Goal: Task Accomplishment & Management: Complete application form

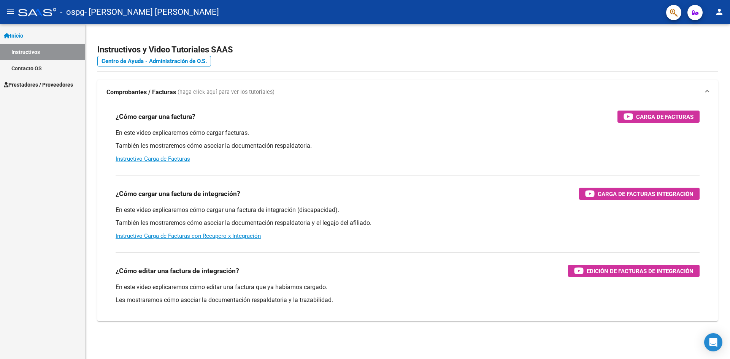
click at [29, 83] on span "Prestadores / Proveedores" at bounding box center [38, 85] width 69 height 8
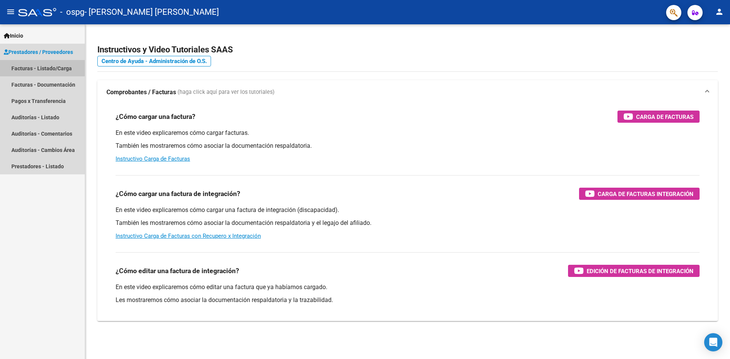
click at [24, 67] on link "Facturas - Listado/Carga" at bounding box center [42, 68] width 85 height 16
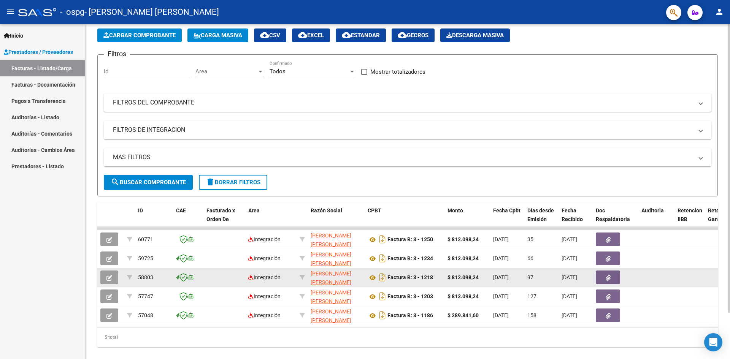
scroll to position [54, 0]
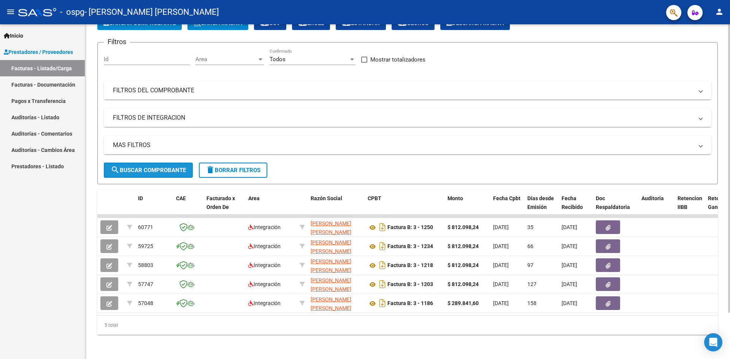
click at [149, 167] on span "search Buscar Comprobante" at bounding box center [148, 170] width 75 height 7
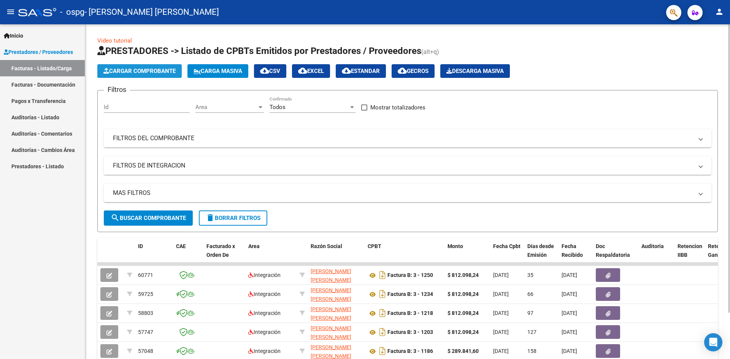
click at [161, 67] on button "Cargar Comprobante" at bounding box center [139, 71] width 84 height 14
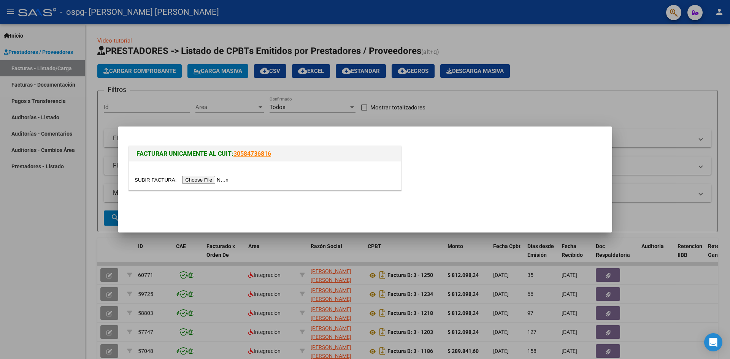
click at [211, 179] on input "file" at bounding box center [183, 180] width 96 height 8
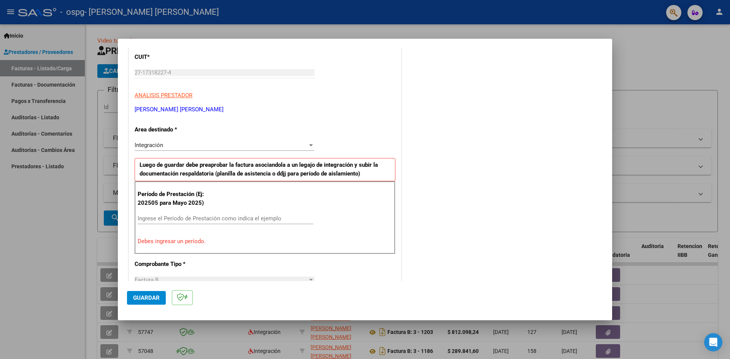
scroll to position [114, 0]
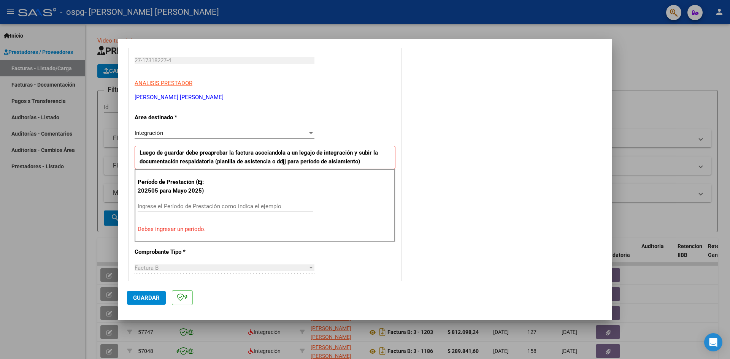
click at [169, 201] on div "Ingrese el Período de Prestación como indica el ejemplo" at bounding box center [226, 206] width 176 height 11
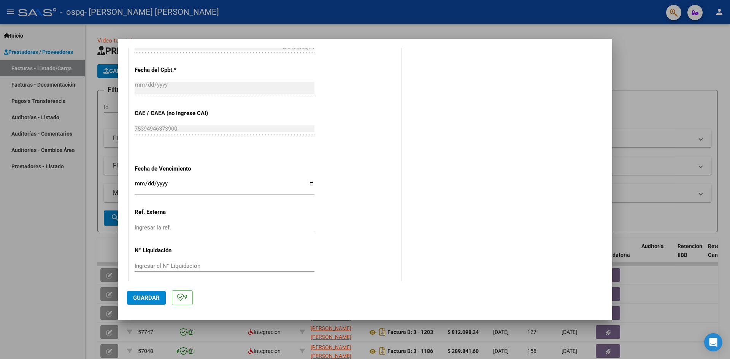
scroll to position [436, 0]
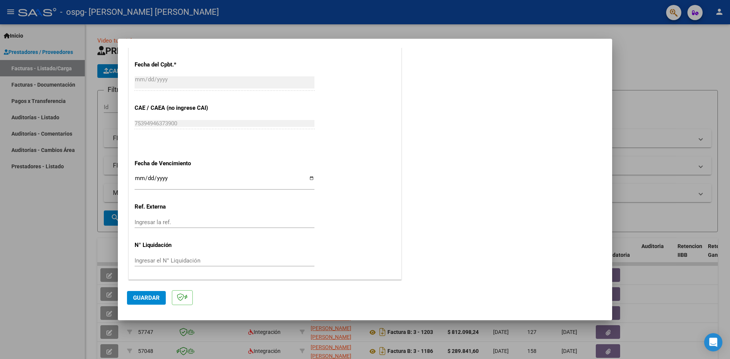
type input "202509"
click at [159, 300] on span "Guardar" at bounding box center [146, 298] width 27 height 7
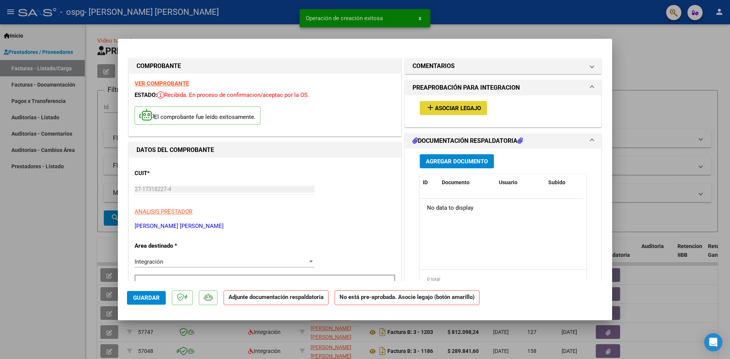
click at [440, 106] on span "Asociar Legajo" at bounding box center [458, 108] width 46 height 7
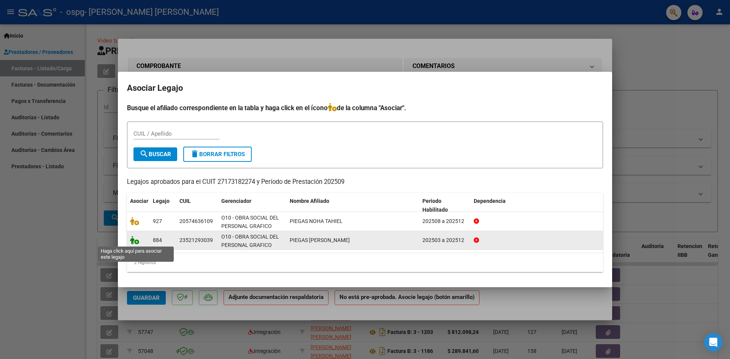
click at [135, 242] on icon at bounding box center [134, 240] width 9 height 8
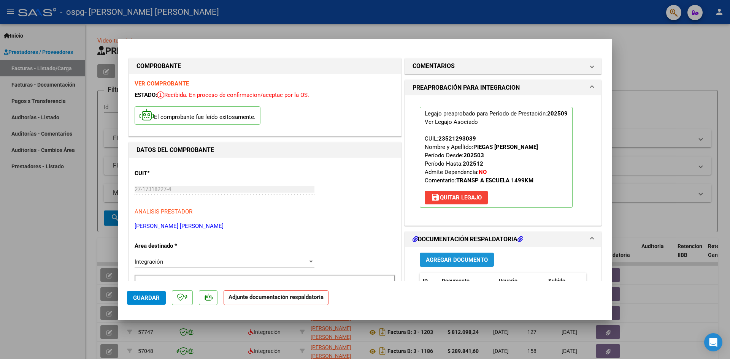
click at [454, 261] on span "Agregar Documento" at bounding box center [457, 260] width 62 height 7
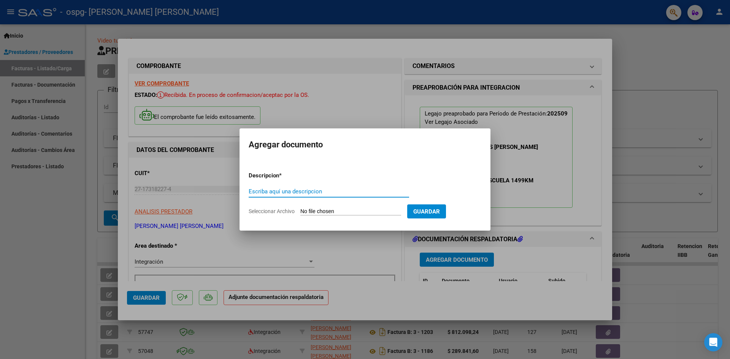
click at [332, 191] on input "Escriba aquí una descripcion" at bounding box center [329, 191] width 161 height 7
type input "Asistencia"
click at [352, 210] on input "Seleccionar Archivo" at bounding box center [350, 211] width 101 height 7
type input "C:\fakepath\ASISTENCIA PIEGAS IAN SEPTIEMBRE.pdf"
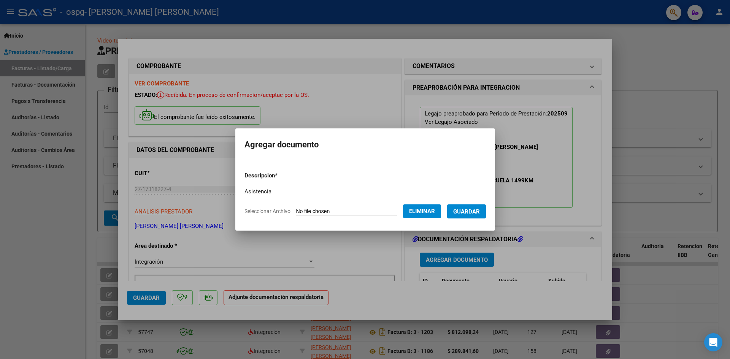
click at [473, 211] on span "Guardar" at bounding box center [466, 211] width 27 height 7
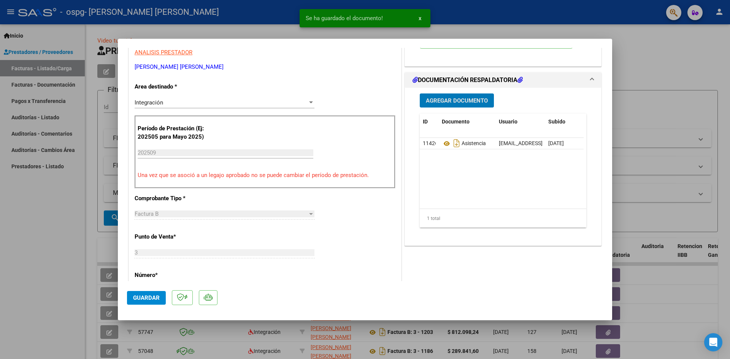
scroll to position [190, 0]
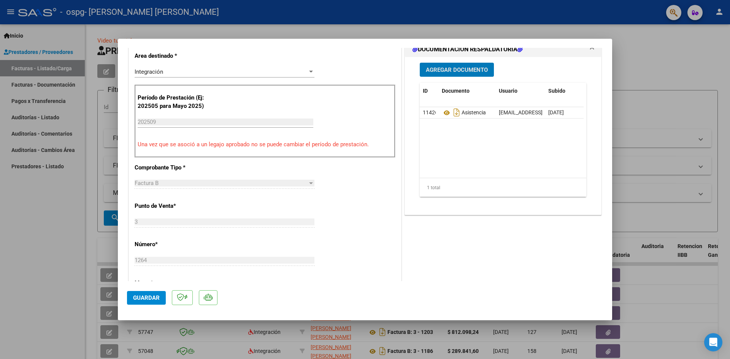
click at [144, 295] on span "Guardar" at bounding box center [146, 298] width 27 height 7
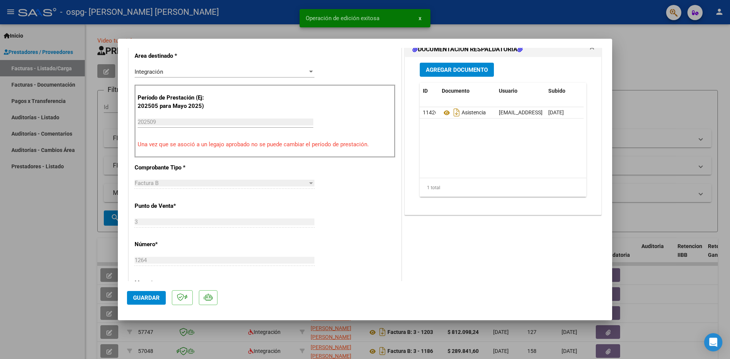
click at [651, 34] on div at bounding box center [365, 179] width 730 height 359
type input "$ 0,00"
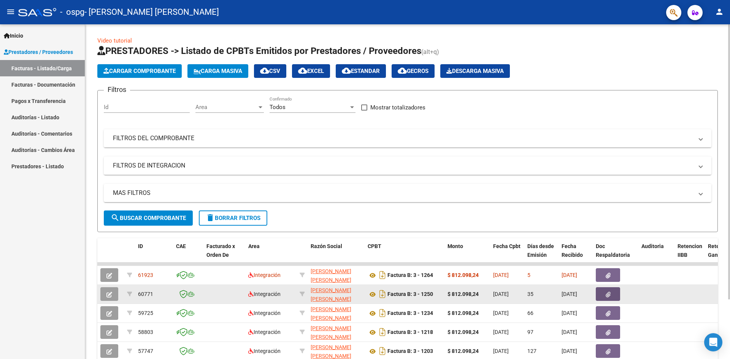
click at [611, 296] on button "button" at bounding box center [608, 295] width 24 height 14
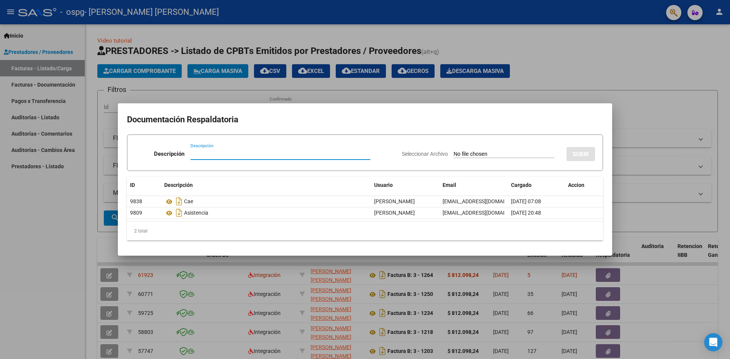
click at [607, 71] on div at bounding box center [365, 179] width 730 height 359
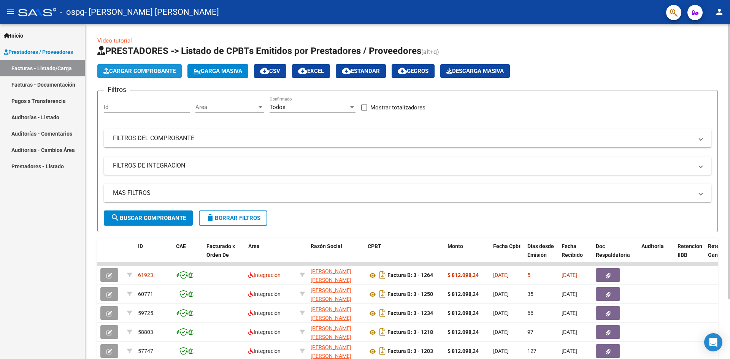
click at [146, 72] on span "Cargar Comprobante" at bounding box center [139, 71] width 72 height 7
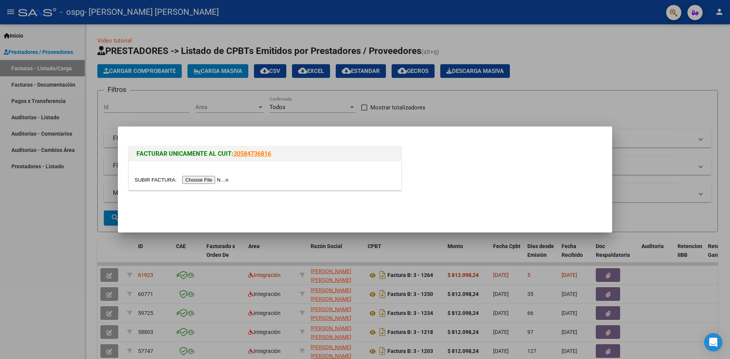
click at [198, 181] on input "file" at bounding box center [183, 180] width 96 height 8
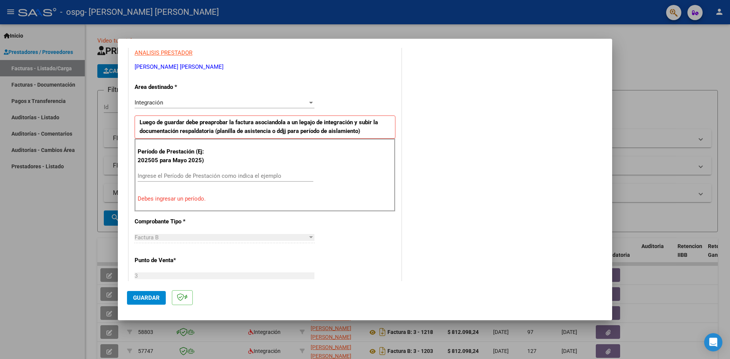
scroll to position [152, 0]
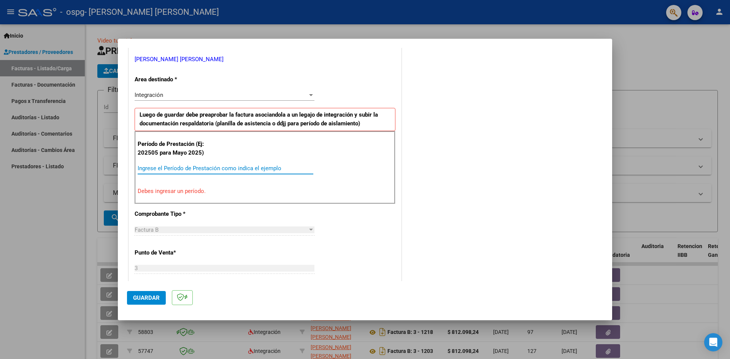
click at [197, 167] on input "Ingrese el Período de Prestación como indica el ejemplo" at bounding box center [226, 168] width 176 height 7
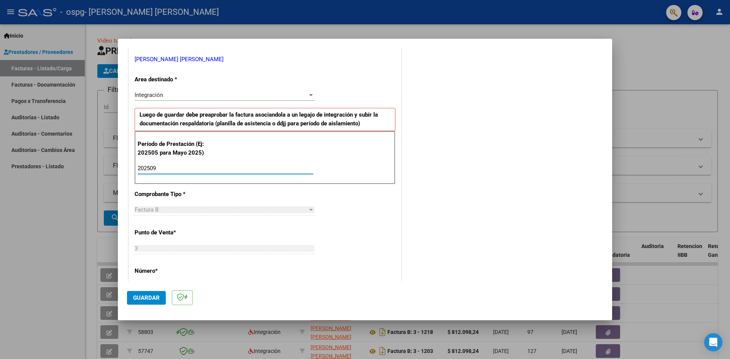
type input "202509"
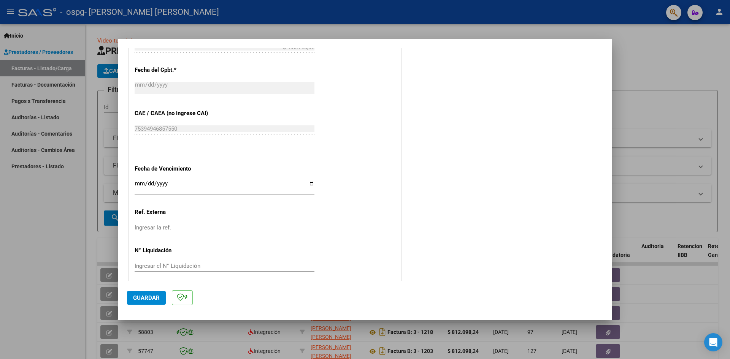
scroll to position [436, 0]
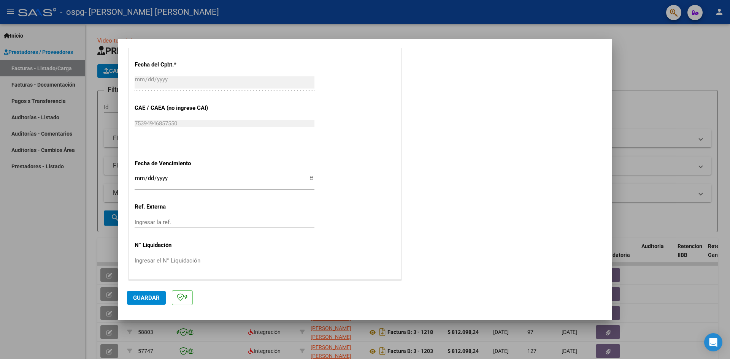
click at [189, 176] on input "Ingresar la fecha" at bounding box center [225, 181] width 180 height 12
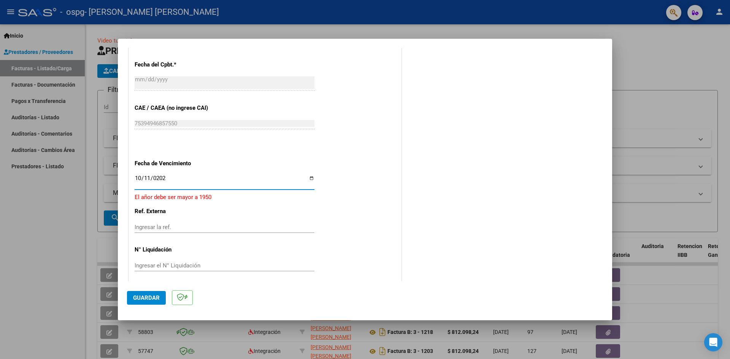
type input "[DATE]"
click at [148, 298] on span "Guardar" at bounding box center [146, 298] width 27 height 7
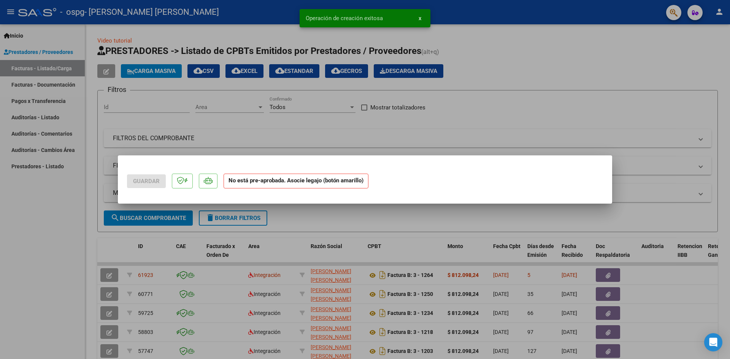
scroll to position [0, 0]
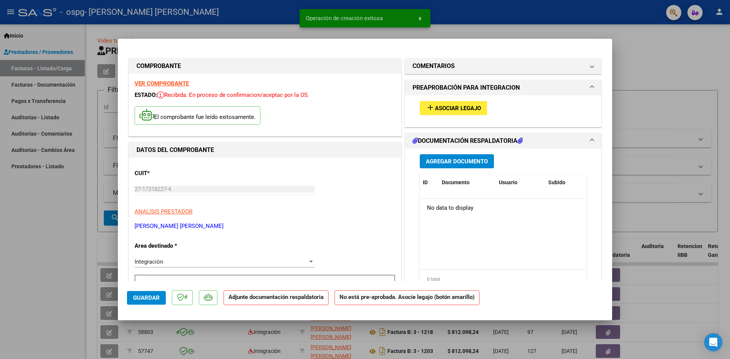
click at [458, 109] on span "Asociar Legajo" at bounding box center [458, 108] width 46 height 7
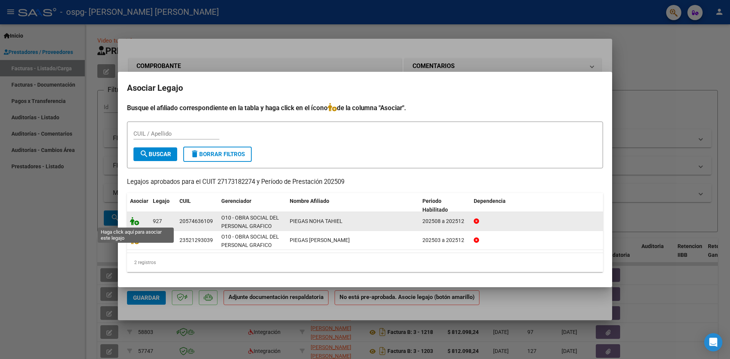
click at [134, 221] on icon at bounding box center [134, 221] width 9 height 8
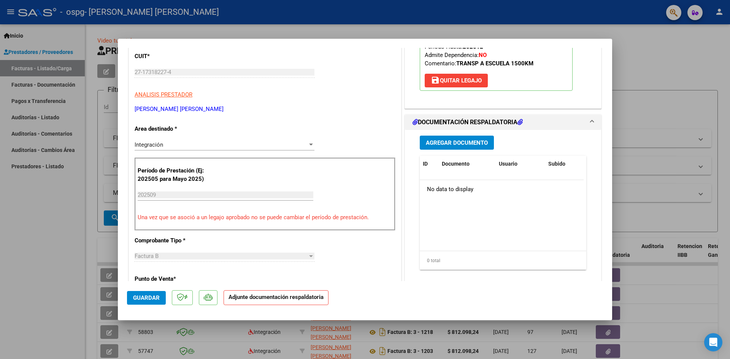
scroll to position [152, 0]
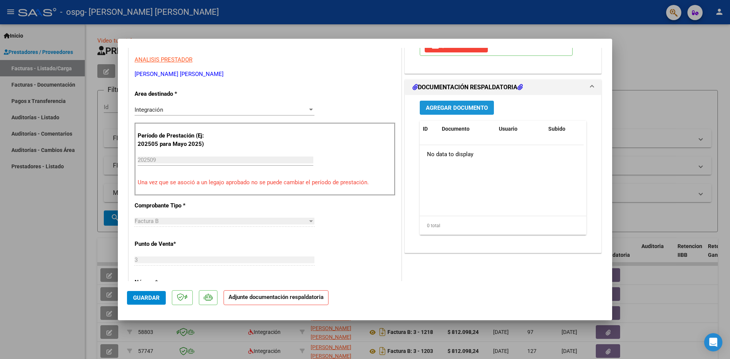
click at [449, 106] on span "Agregar Documento" at bounding box center [457, 108] width 62 height 7
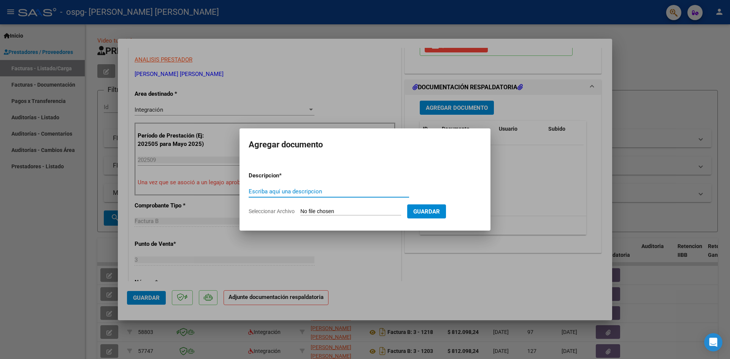
click at [326, 189] on input "Escriba aquí una descripcion" at bounding box center [329, 191] width 161 height 7
type input "a"
type input "Asistencia"
click at [333, 208] on input "Seleccionar Archivo" at bounding box center [350, 211] width 101 height 7
type input "C:\fakepath\ASISTENCIA PIEGAS NOHA SEPTIEMBRE.pdf"
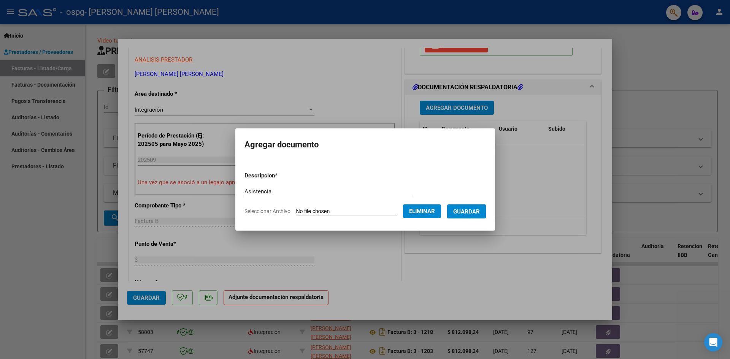
click at [480, 214] on span "Guardar" at bounding box center [466, 211] width 27 height 7
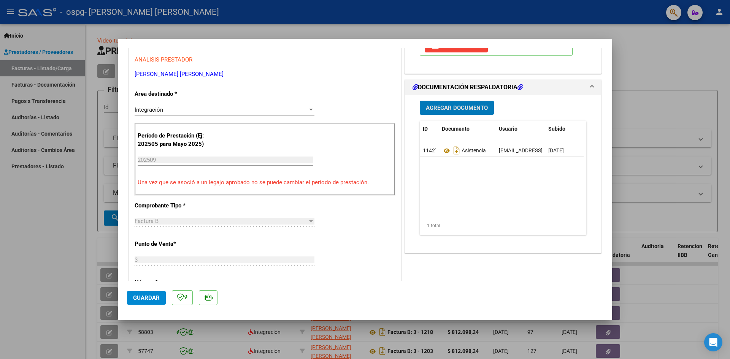
click at [149, 300] on span "Guardar" at bounding box center [146, 298] width 27 height 7
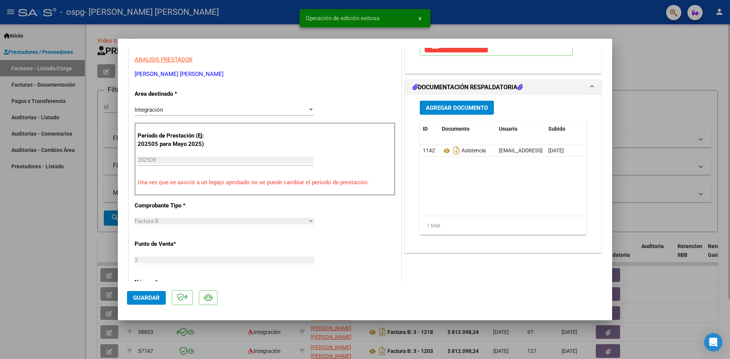
click at [657, 55] on div at bounding box center [365, 179] width 730 height 359
type input "$ 0,00"
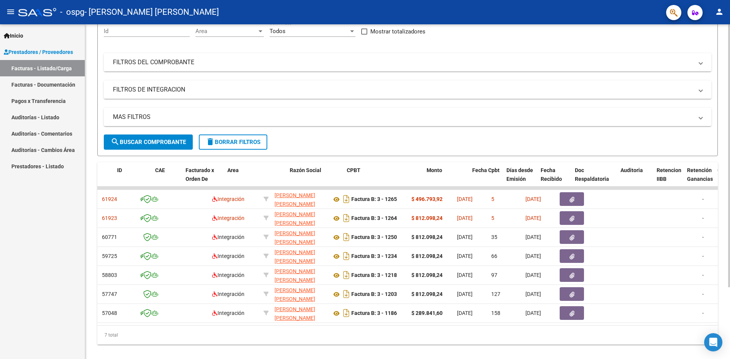
scroll to position [0, 0]
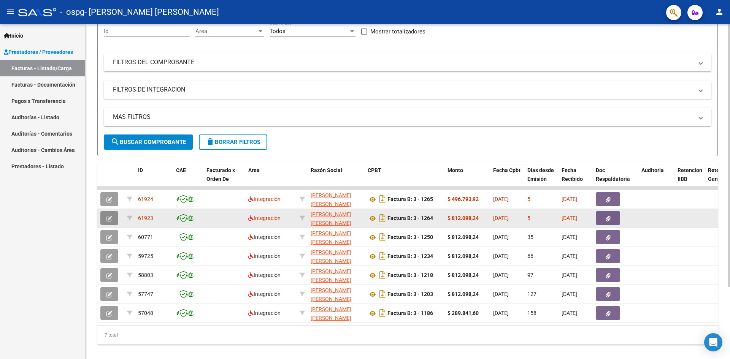
click at [108, 217] on icon "button" at bounding box center [110, 219] width 6 height 6
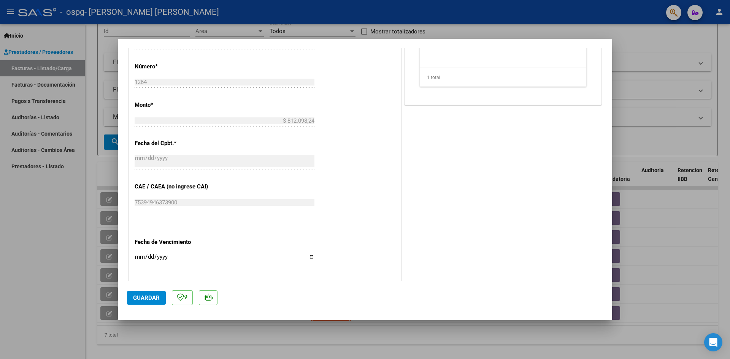
scroll to position [380, 0]
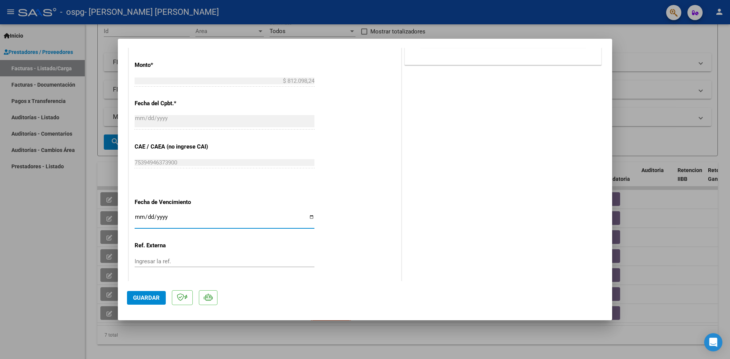
click at [138, 217] on input "Ingresar la fecha" at bounding box center [225, 220] width 180 height 12
type input "[DATE]"
click at [152, 298] on span "Guardar" at bounding box center [146, 298] width 27 height 7
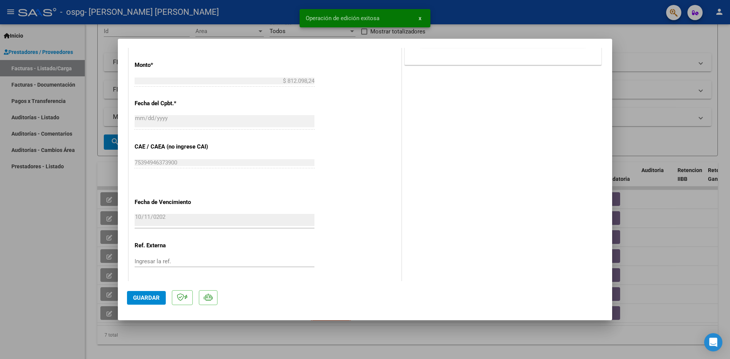
click at [648, 49] on div at bounding box center [365, 179] width 730 height 359
type input "$ 0,00"
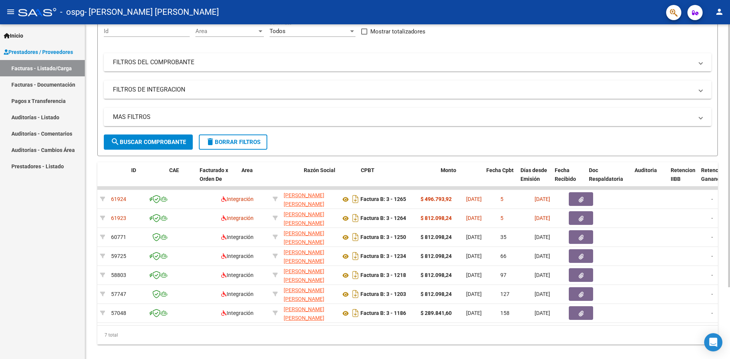
scroll to position [0, 0]
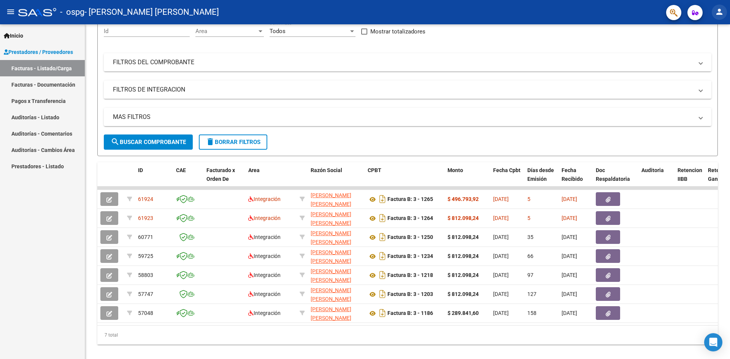
click at [722, 13] on mat-icon "person" at bounding box center [719, 11] width 9 height 9
click at [707, 51] on button "exit_to_app Salir" at bounding box center [704, 50] width 46 height 18
